Goal: Task Accomplishment & Management: Manage account settings

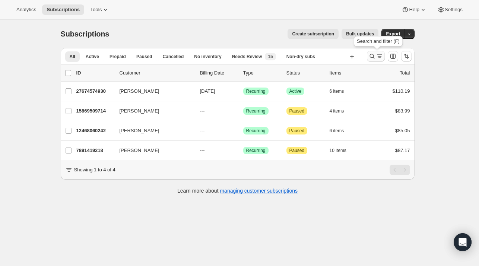
click at [370, 57] on icon "Search and filter results" at bounding box center [371, 56] width 7 height 7
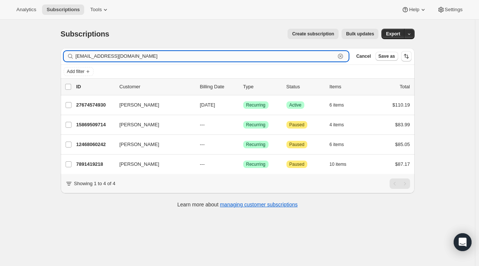
drag, startPoint x: 344, startPoint y: 52, endPoint x: 344, endPoint y: 57, distance: 4.5
click at [344, 57] on icon "button" at bounding box center [340, 56] width 7 height 7
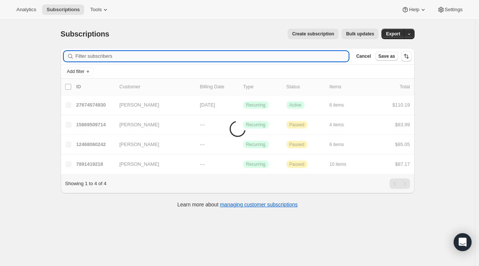
paste input "[PERSON_NAME] and [PERSON_NAME]"
type input "[PERSON_NAME] and [PERSON_NAME]"
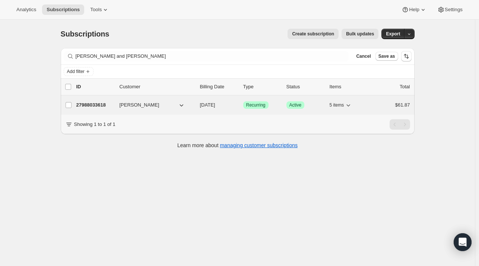
click at [129, 102] on span "[PERSON_NAME]" at bounding box center [140, 104] width 40 height 7
click at [100, 101] on p "27988033618" at bounding box center [94, 104] width 37 height 7
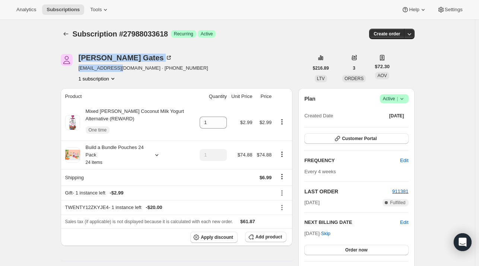
drag, startPoint x: 123, startPoint y: 67, endPoint x: 72, endPoint y: 69, distance: 50.3
click at [72, 69] on div "[PERSON_NAME] [EMAIL_ADDRESS][DOMAIN_NAME] · [PHONE_NUMBER] 1 subscription" at bounding box center [185, 68] width 248 height 28
drag, startPoint x: 127, startPoint y: 85, endPoint x: 110, endPoint y: 72, distance: 21.3
drag, startPoint x: 123, startPoint y: 70, endPoint x: 79, endPoint y: 70, distance: 43.2
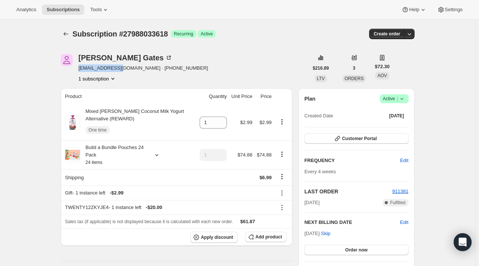
click at [79, 70] on div "[PERSON_NAME] [EMAIL_ADDRESS][DOMAIN_NAME] · [PHONE_NUMBER] 1 subscription" at bounding box center [185, 68] width 248 height 28
copy span "[EMAIL_ADDRESS][DOMAIN_NAME]"
click at [67, 30] on button "Subscriptions" at bounding box center [66, 34] width 10 height 10
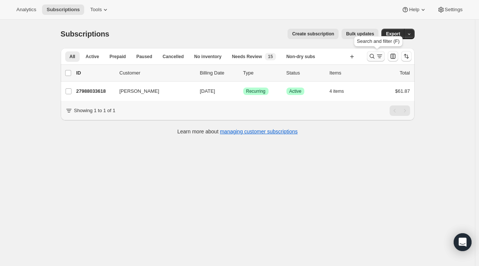
click at [375, 56] on icon "Search and filter results" at bounding box center [371, 56] width 7 height 7
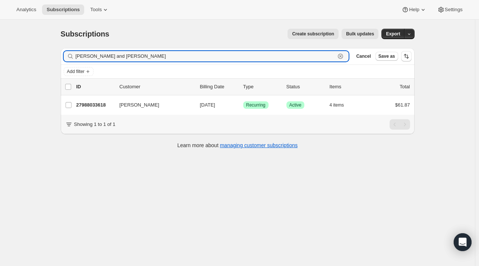
click at [344, 57] on icon "button" at bounding box center [340, 56] width 7 height 7
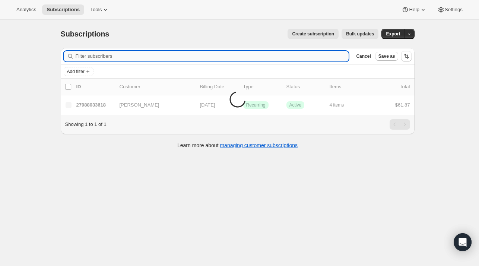
paste input "[EMAIL_ADDRESS][DOMAIN_NAME]"
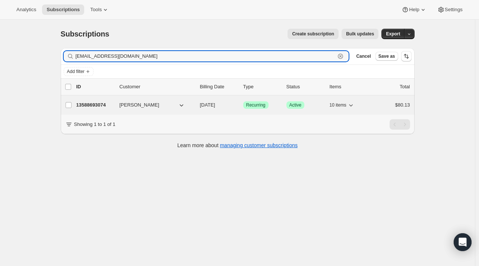
type input "[EMAIL_ADDRESS][DOMAIN_NAME]"
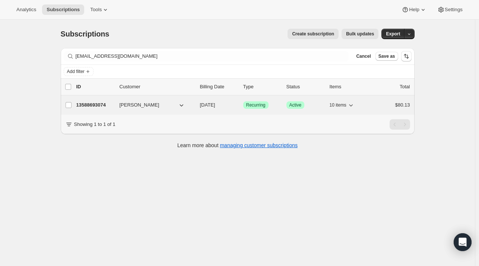
click at [117, 105] on div "13588693074 [PERSON_NAME] [DATE] Success Recurring Success Active 10 items $80.…" at bounding box center [243, 105] width 334 height 10
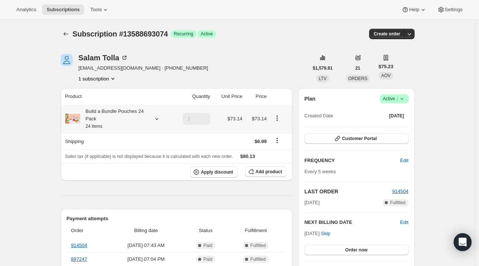
click at [156, 117] on icon at bounding box center [156, 118] width 7 height 7
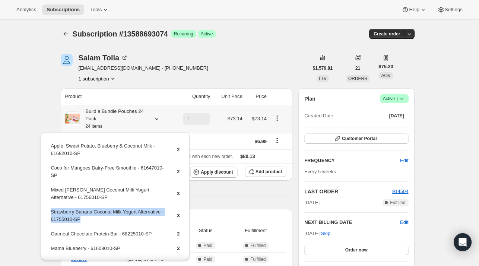
drag, startPoint x: 67, startPoint y: 217, endPoint x: 50, endPoint y: 211, distance: 18.8
click at [50, 211] on table "Apple, Sweet Potato, Blueberry & Coconut Milk - 61682010-SP 2 Coco for Mangoes …" at bounding box center [115, 229] width 131 height 176
copy td "Strawberry Banana Coconut Milk Yogurt Alternative - 61755010-SP"
click at [261, 174] on span "Add product" at bounding box center [269, 172] width 26 height 6
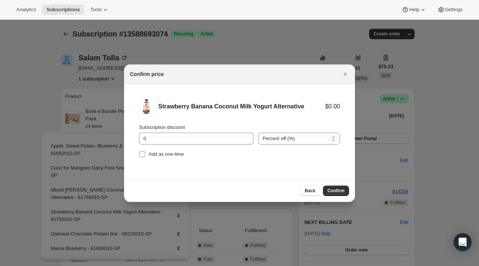
click at [158, 153] on span "Add as one-time" at bounding box center [166, 154] width 35 height 6
click at [145, 153] on input "Add as one-time" at bounding box center [142, 154] width 6 height 6
checkbox input "true"
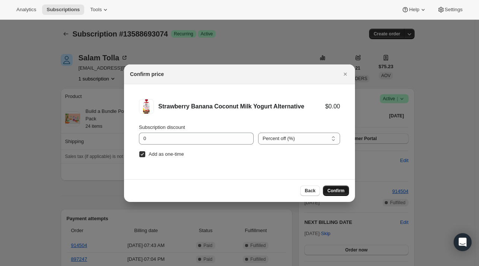
click at [339, 193] on span "Confirm" at bounding box center [335, 191] width 17 height 6
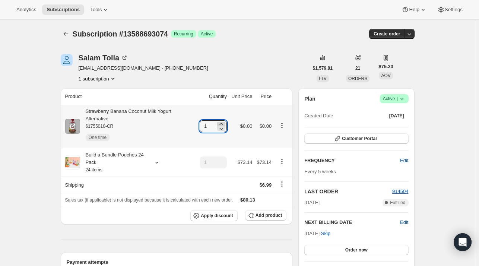
click at [222, 120] on icon at bounding box center [221, 123] width 7 height 7
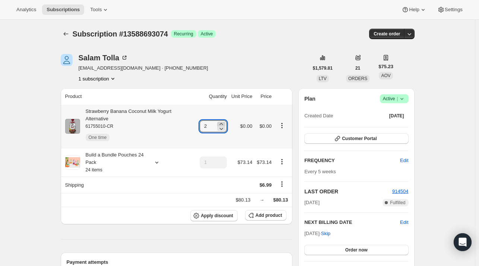
click at [222, 120] on icon at bounding box center [221, 123] width 7 height 7
type input "4"
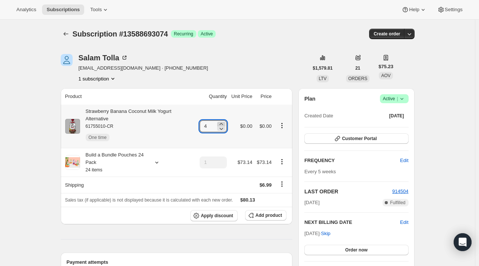
click at [223, 120] on icon at bounding box center [221, 123] width 7 height 7
type input "5"
click at [225, 125] on icon at bounding box center [221, 128] width 7 height 7
type input "4"
